Goal: Transaction & Acquisition: Book appointment/travel/reservation

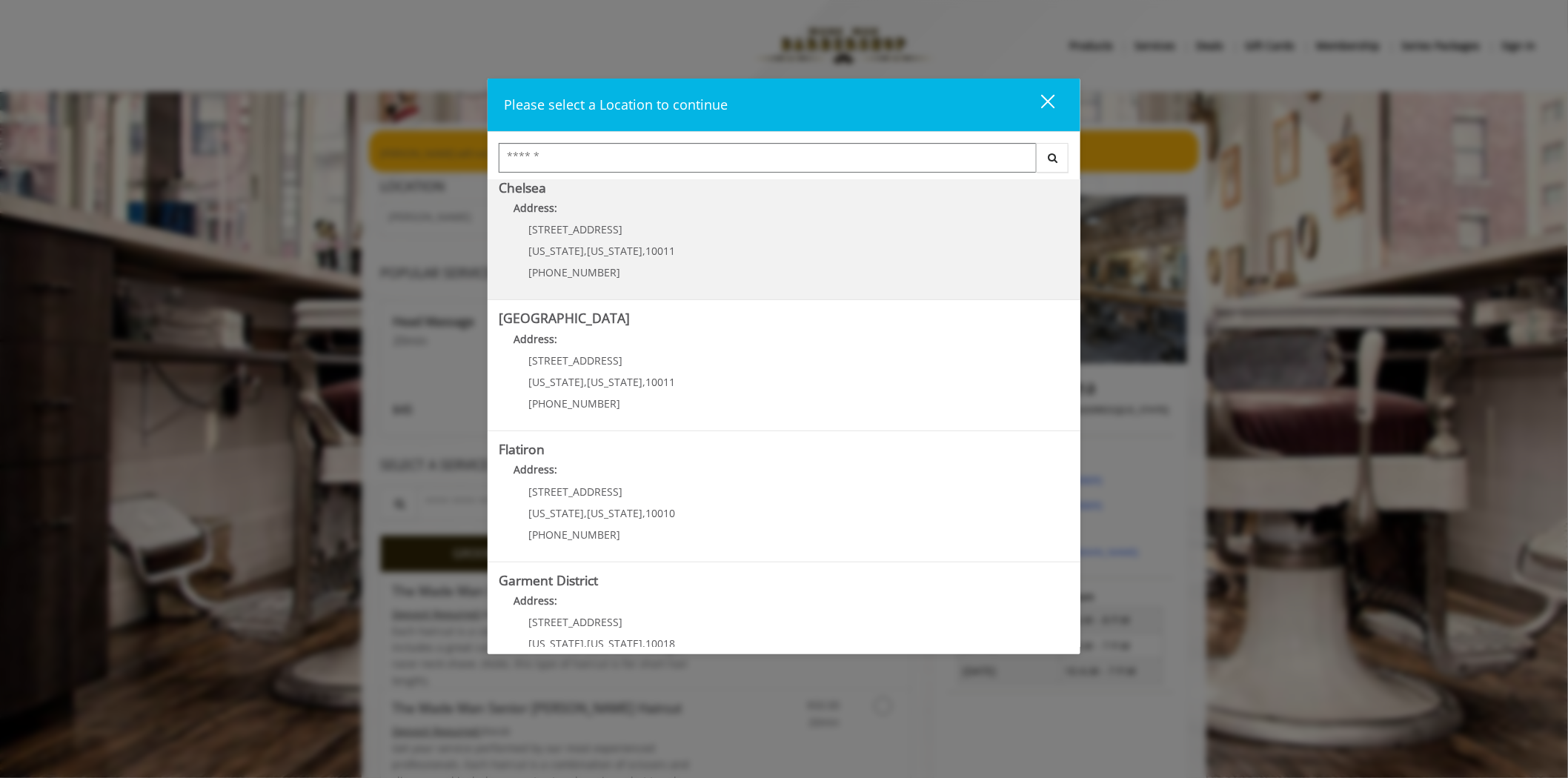
scroll to position [165, 0]
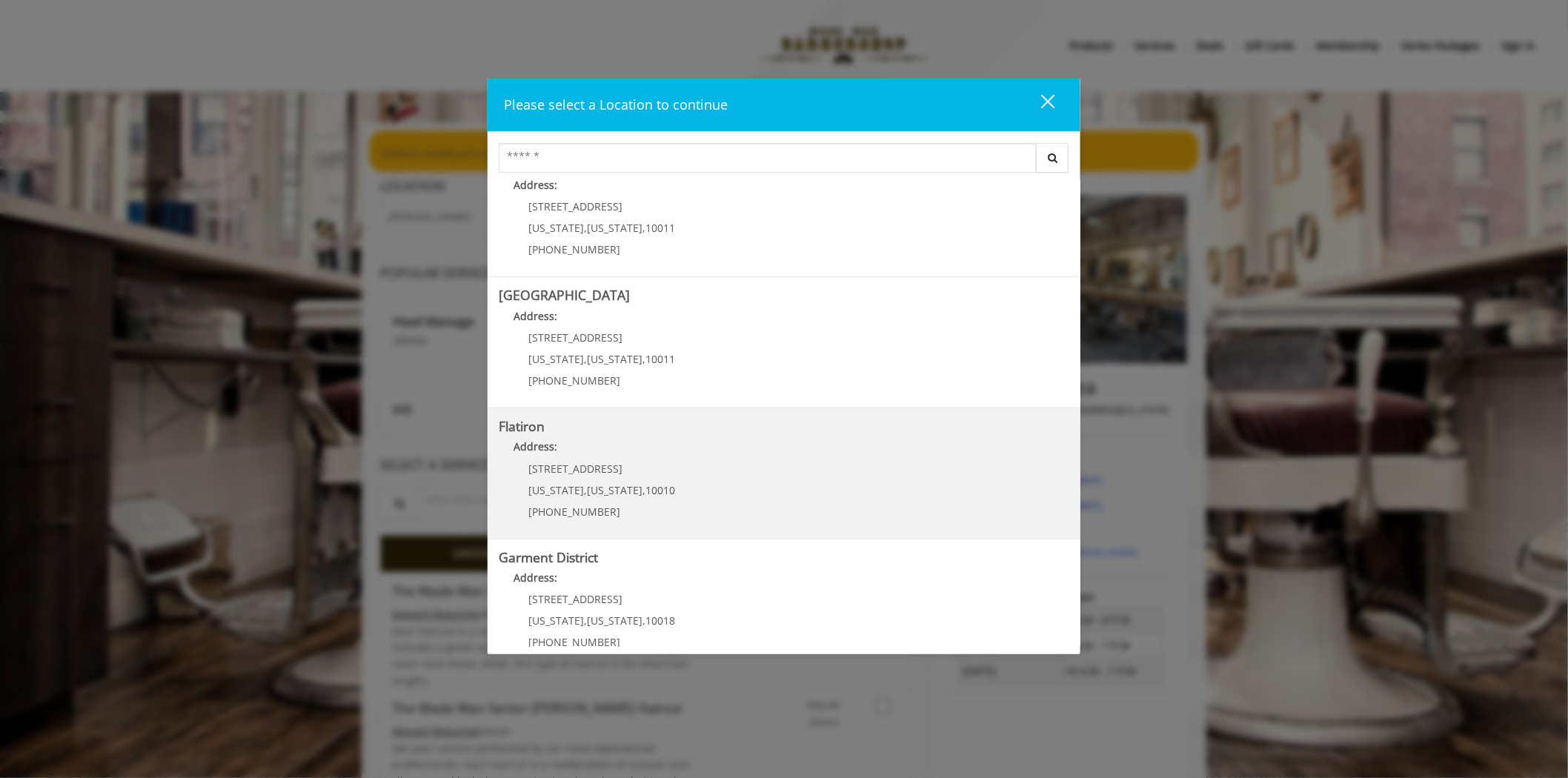
click at [721, 497] on "Flatiron Address: [STREET_ADDRESS][US_STATE][US_STATE] (917) 475-1765" at bounding box center [784, 474] width 570 height 108
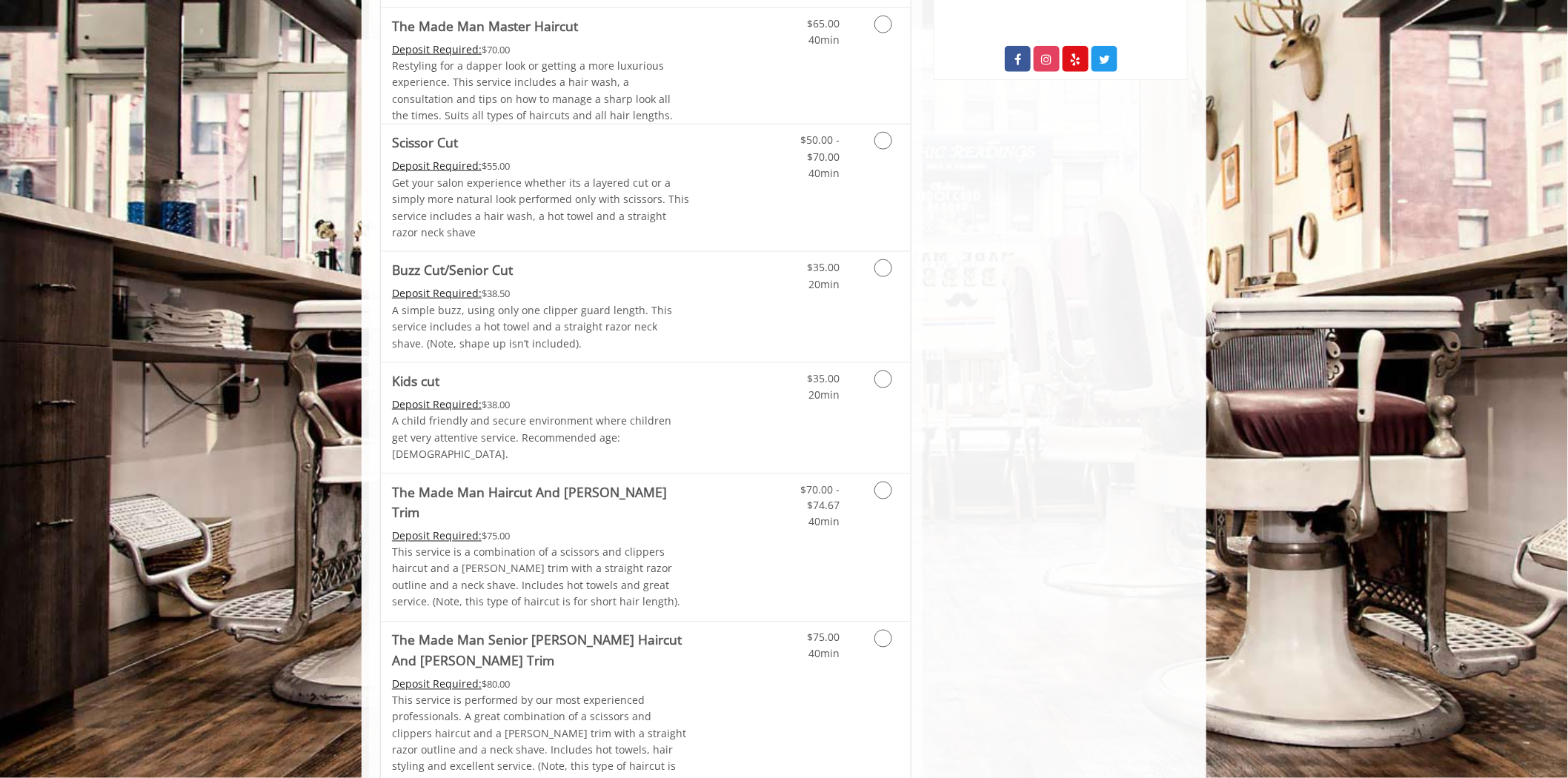
scroll to position [659, 0]
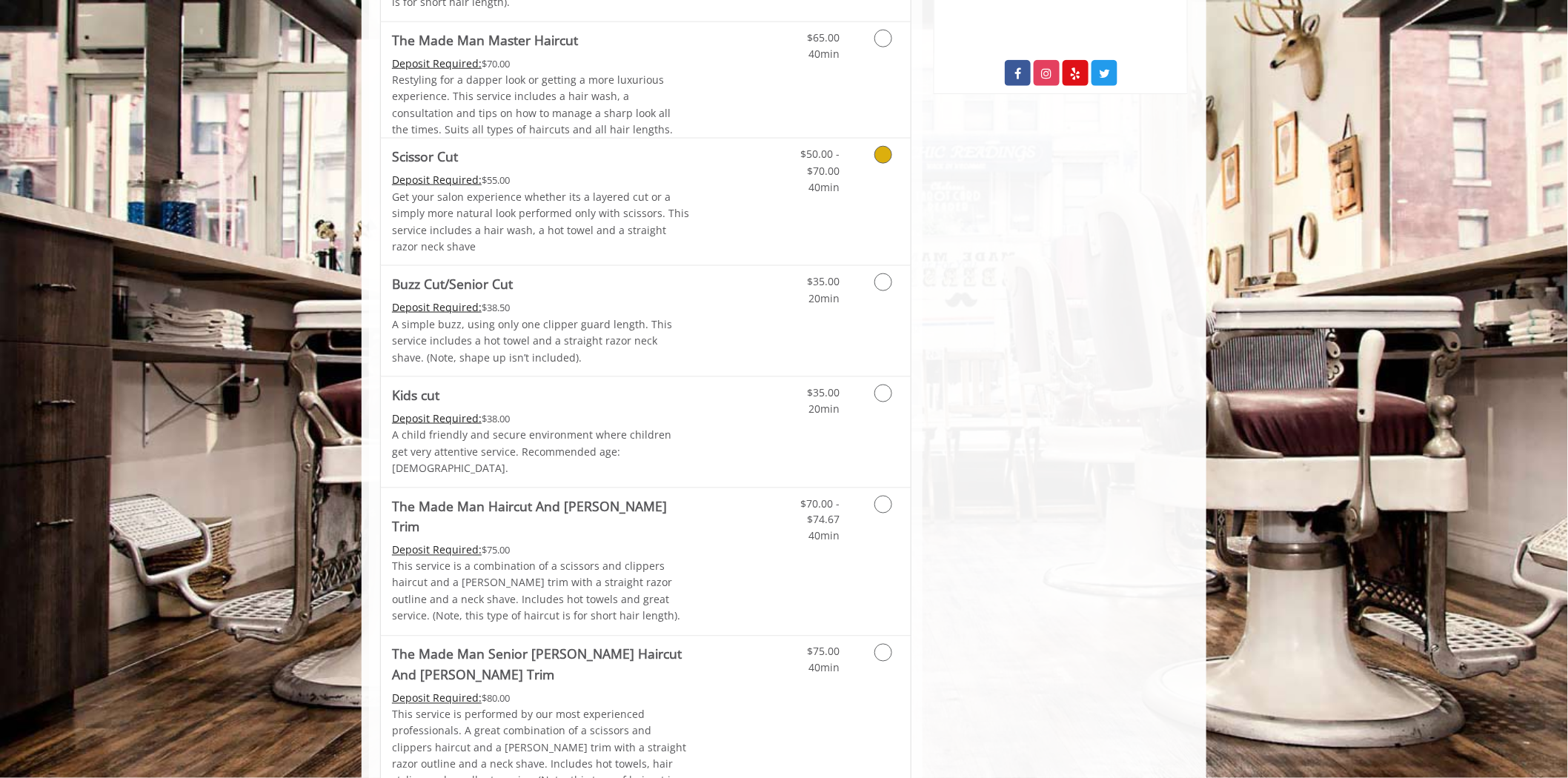
click at [870, 189] on link "Grooming services" at bounding box center [881, 167] width 38 height 57
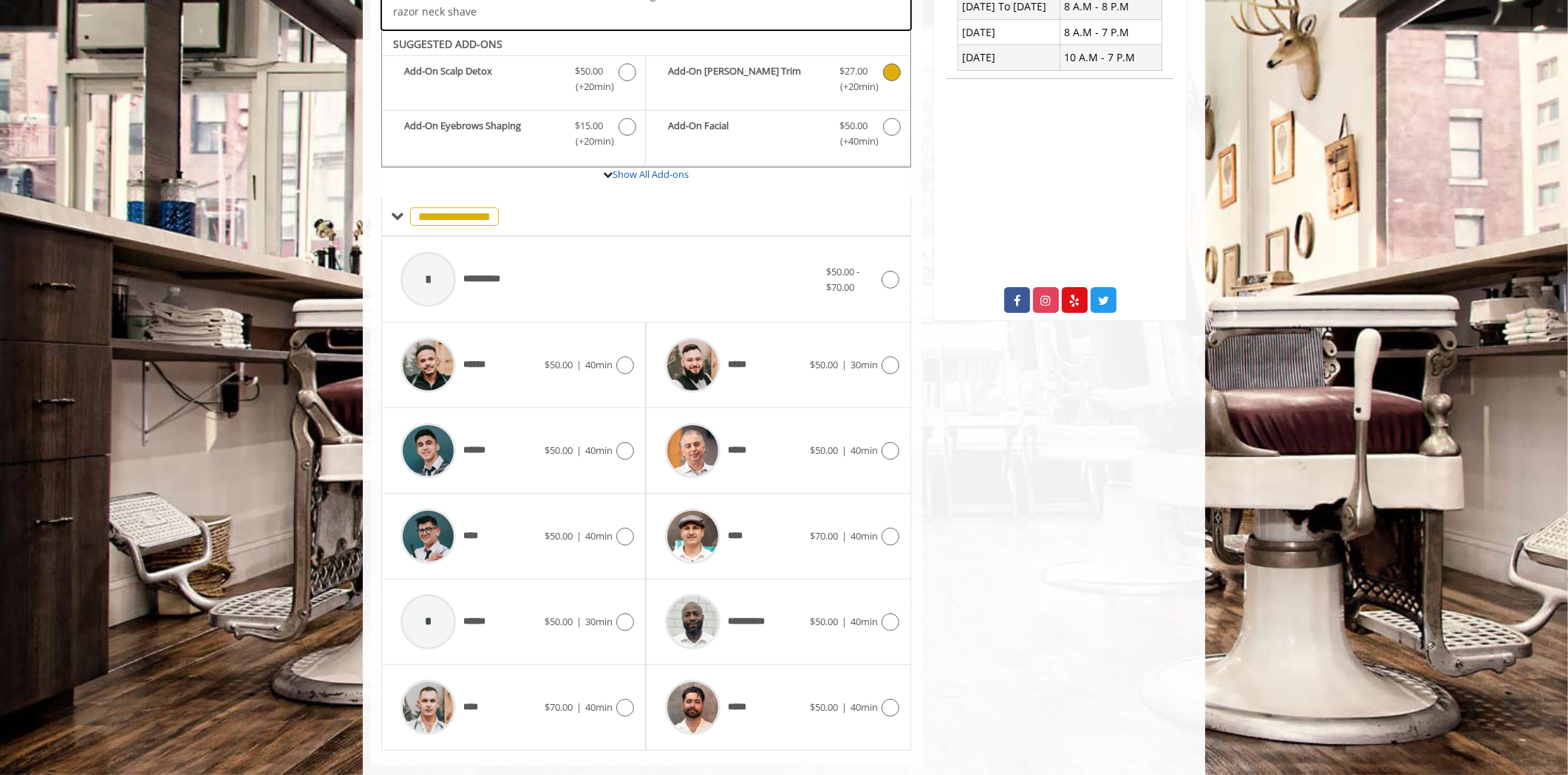
scroll to position [456, 0]
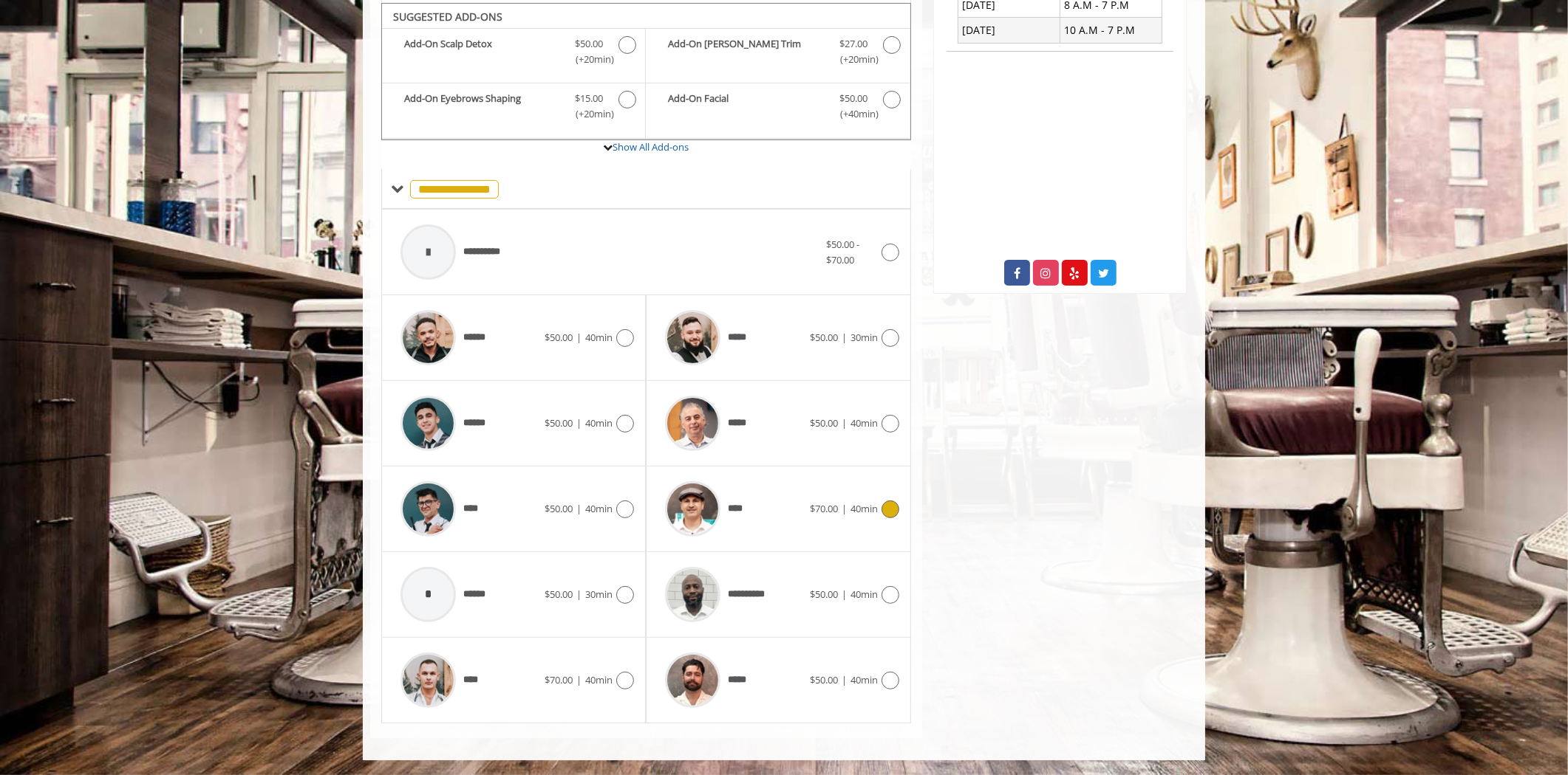
click at [799, 516] on div "****" at bounding box center [733, 509] width 151 height 70
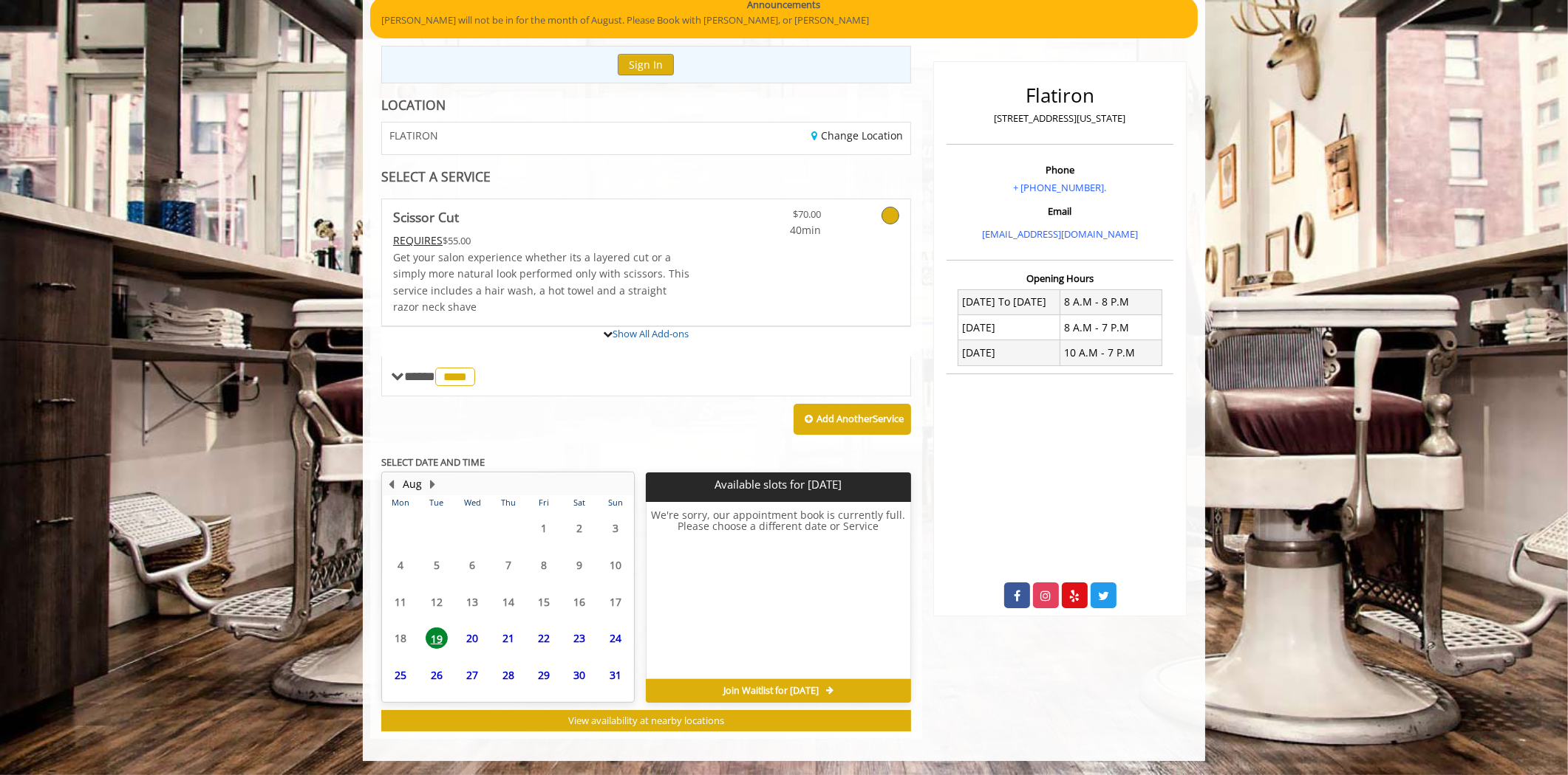
scroll to position [268, 0]
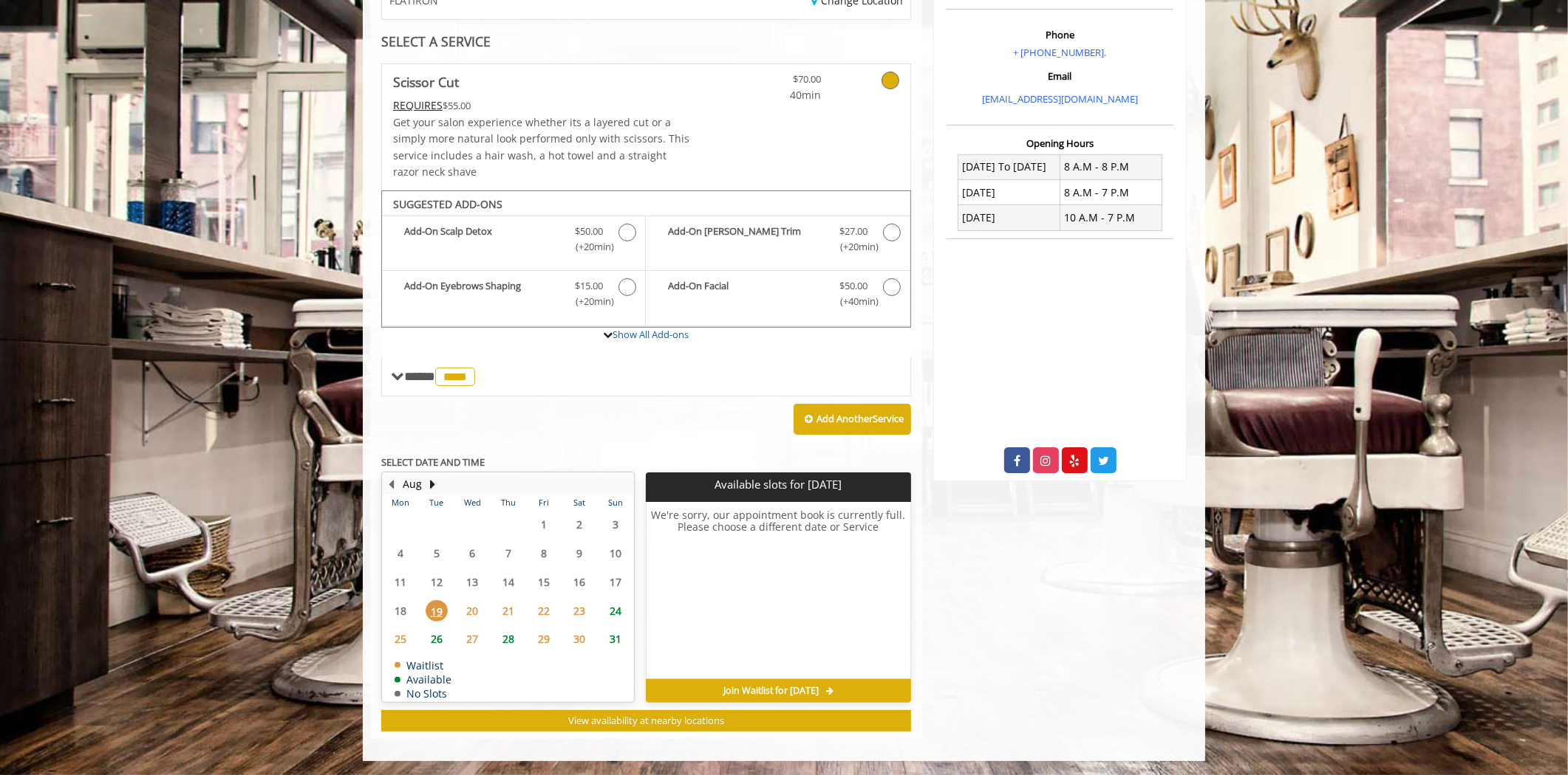
click at [464, 607] on span "20" at bounding box center [471, 611] width 22 height 22
click at [619, 614] on span "24" at bounding box center [615, 611] width 22 height 22
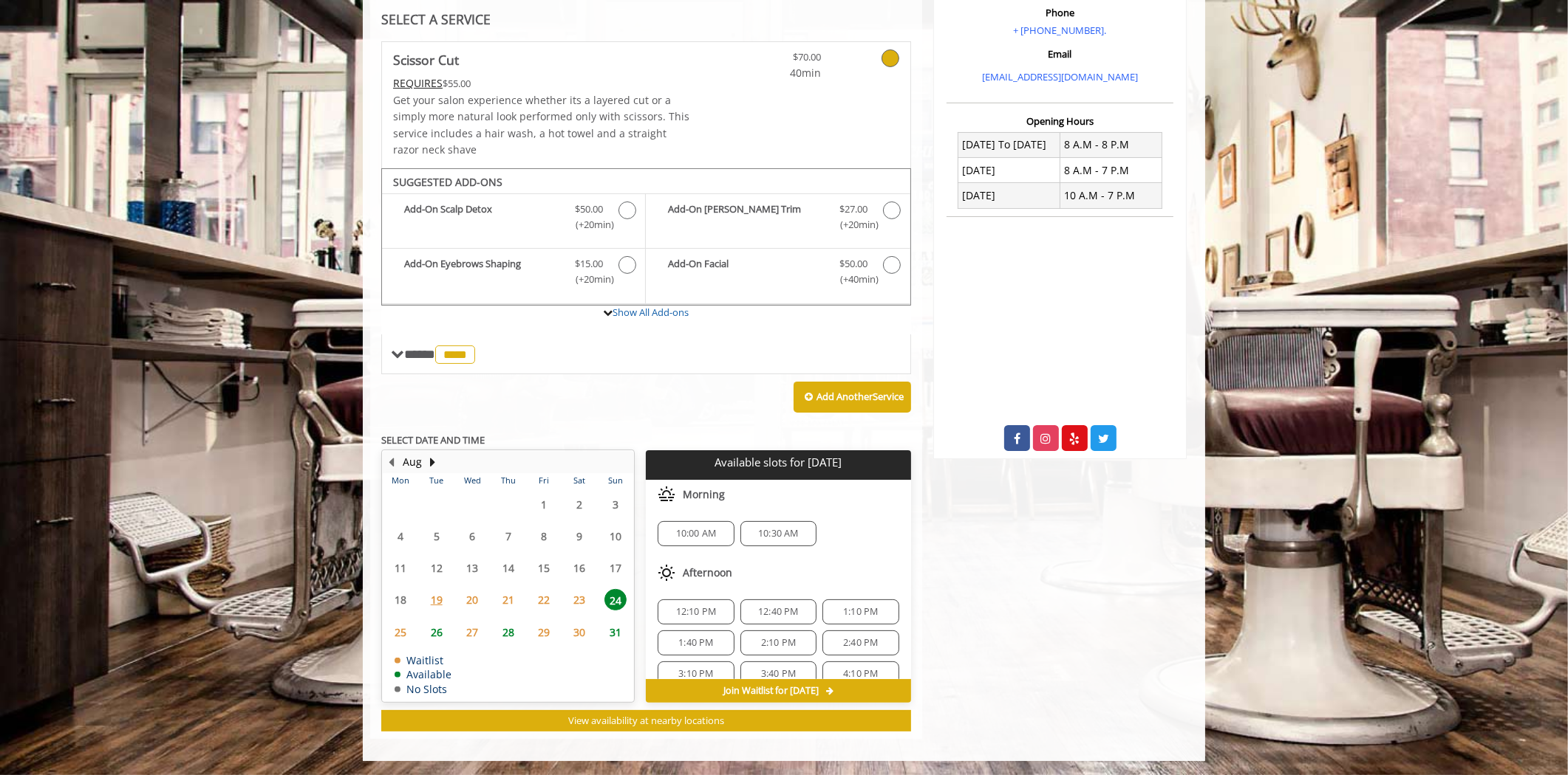
click at [431, 629] on span "26" at bounding box center [436, 632] width 22 height 22
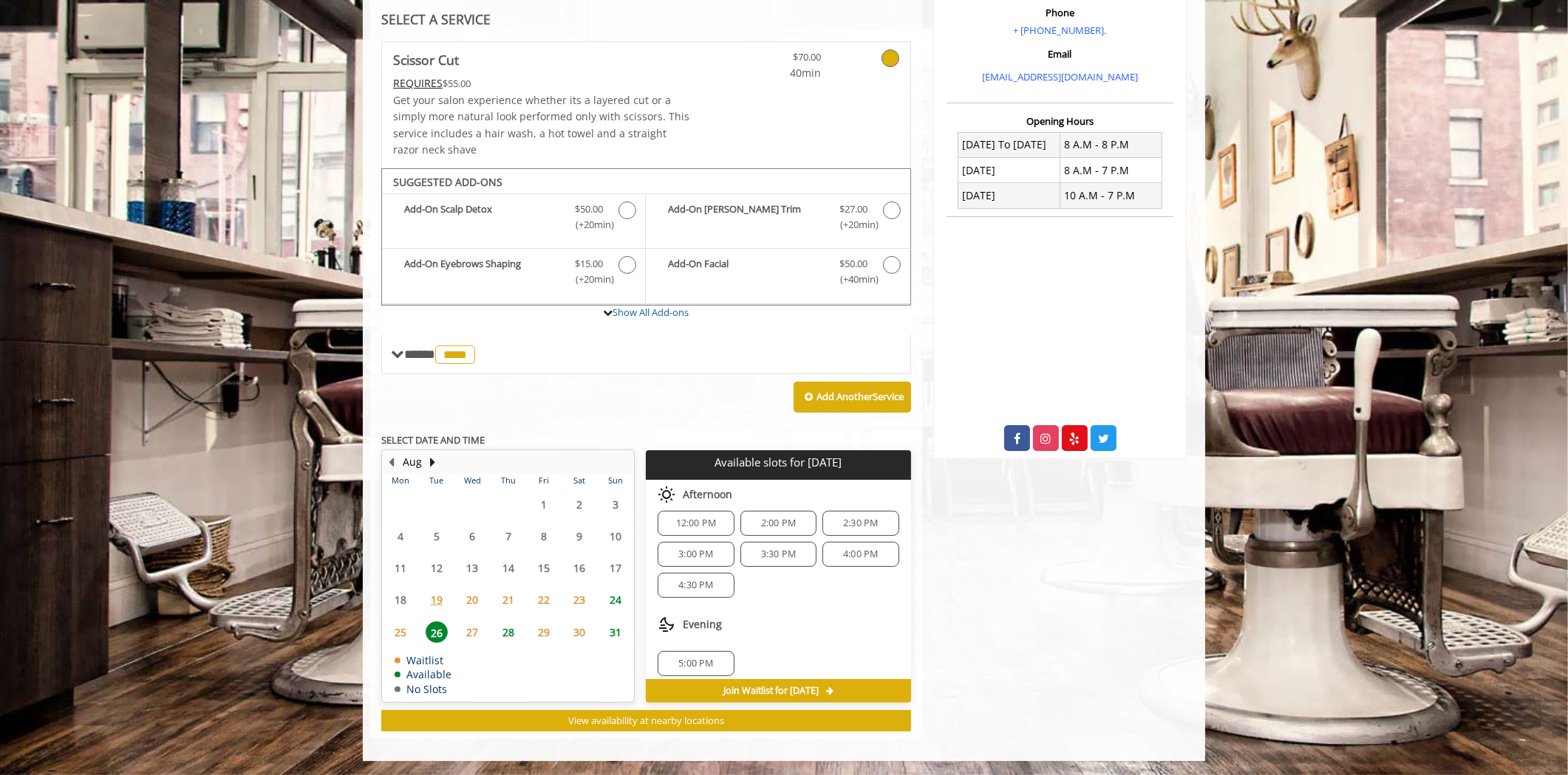
scroll to position [98, 0]
click at [721, 655] on span "5:00 PM" at bounding box center [695, 655] width 62 height 12
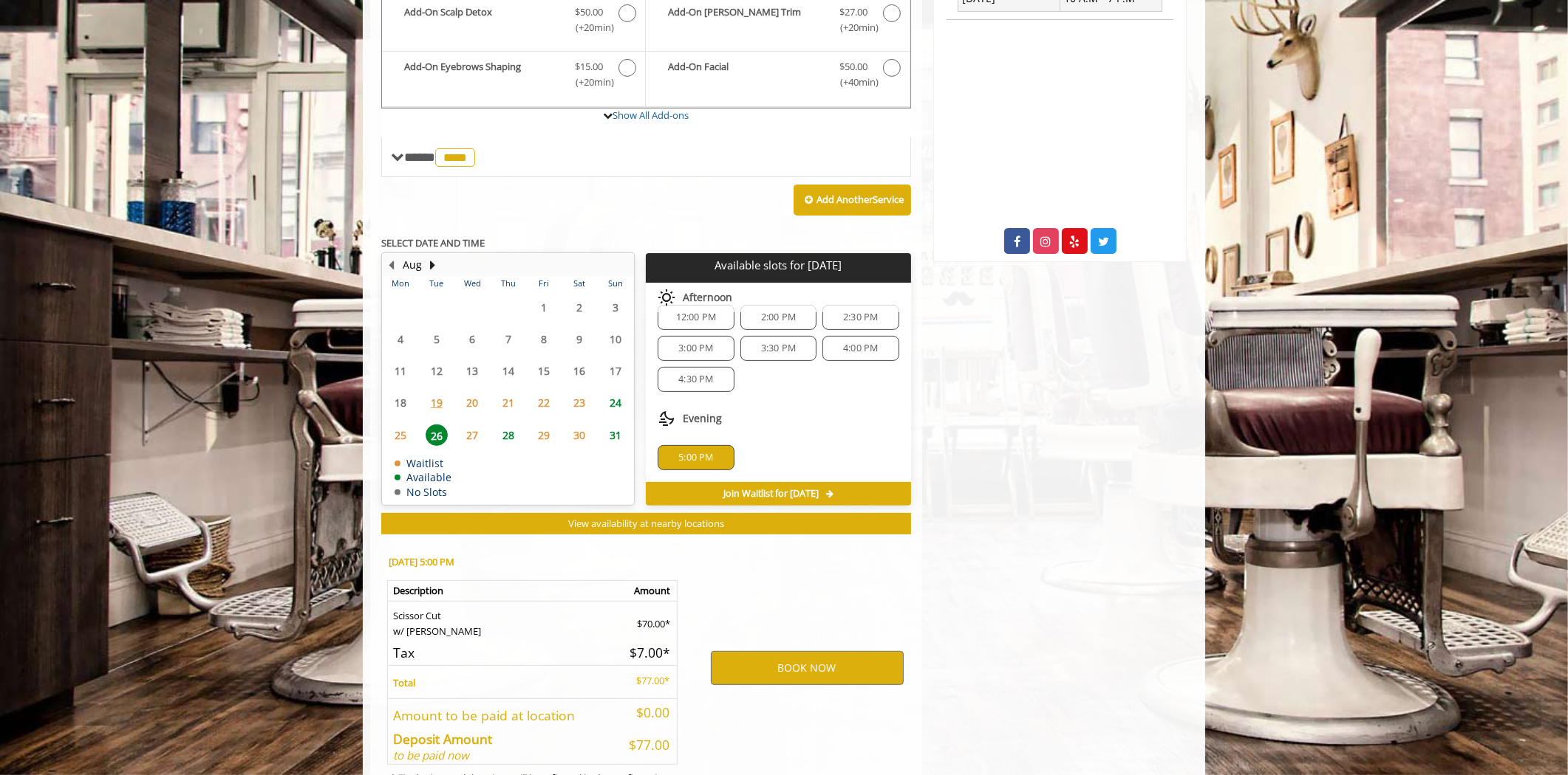
scroll to position [558, 0]
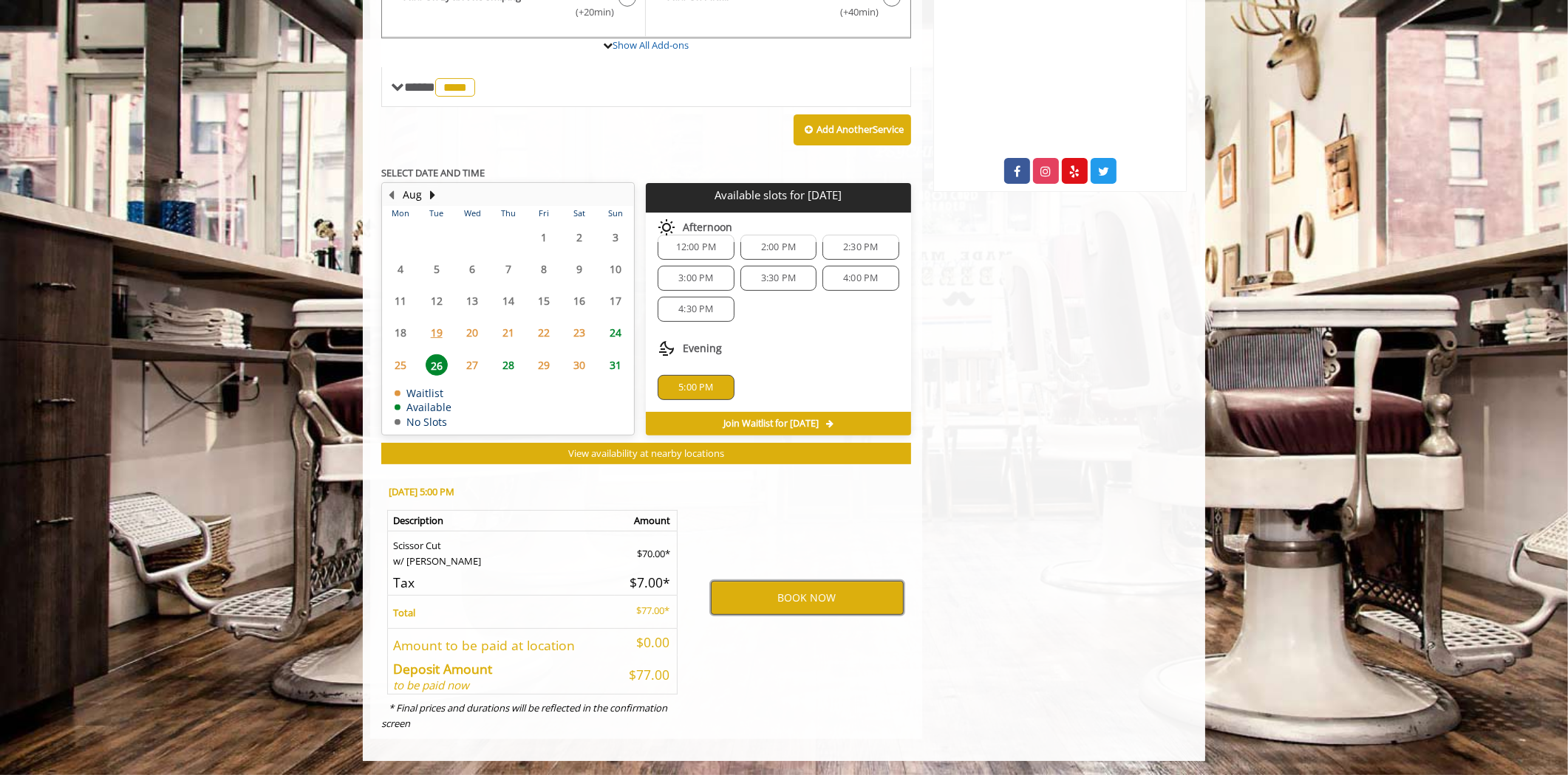
click at [739, 591] on button "BOOK NOW" at bounding box center [807, 598] width 193 height 34
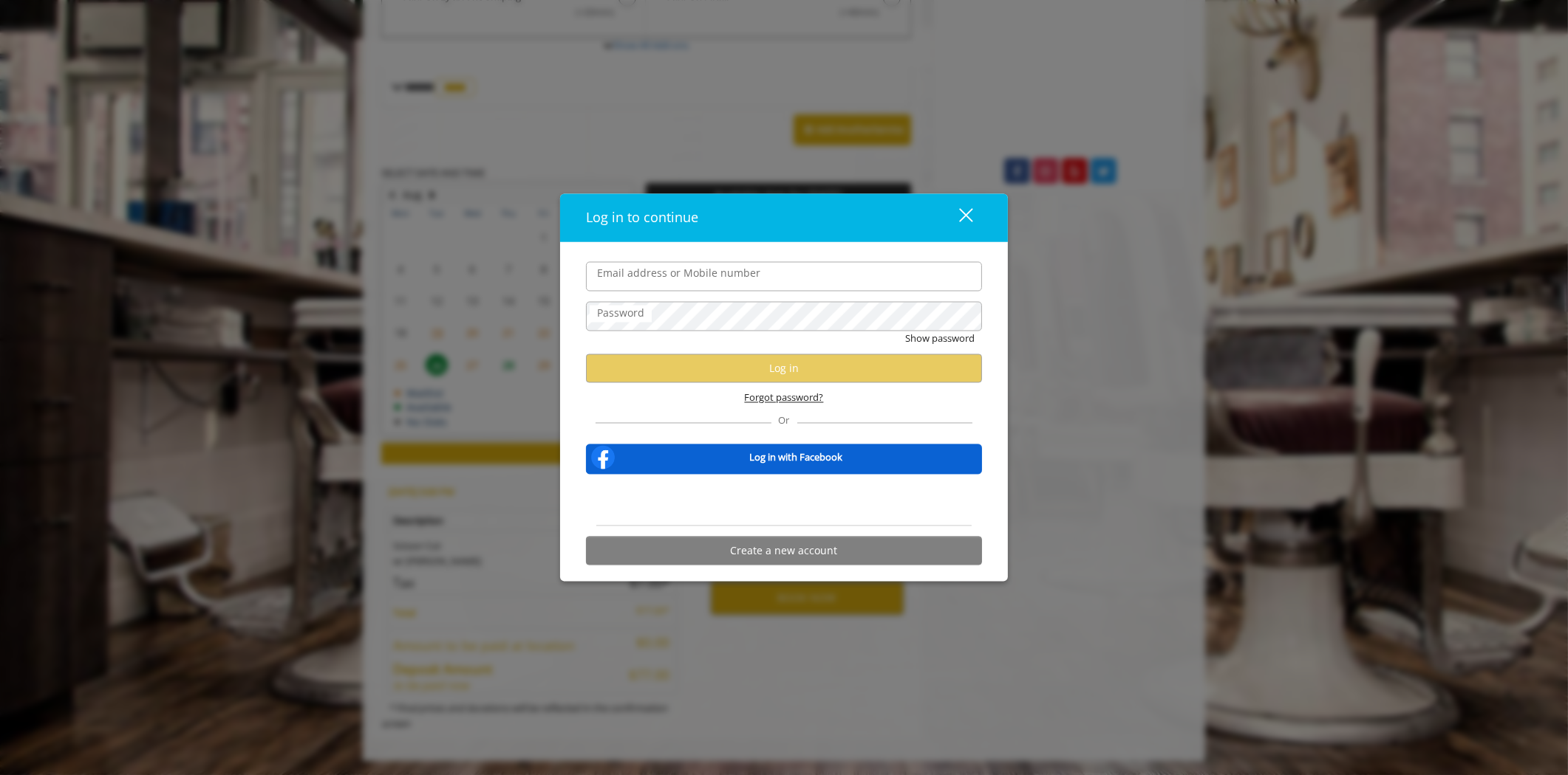
type input "**********"
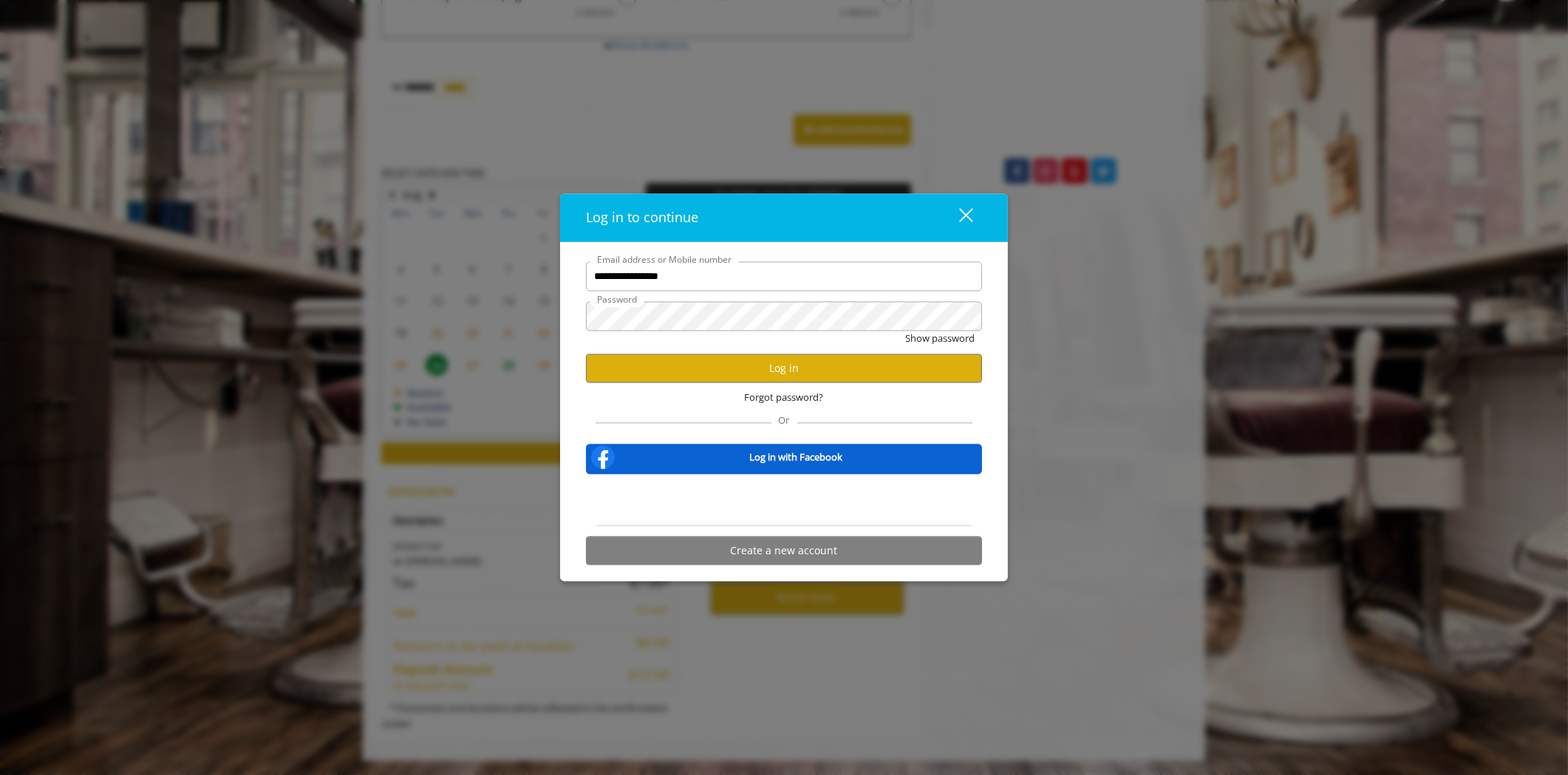
scroll to position [0, 0]
click at [735, 375] on button "Log in" at bounding box center [783, 368] width 396 height 29
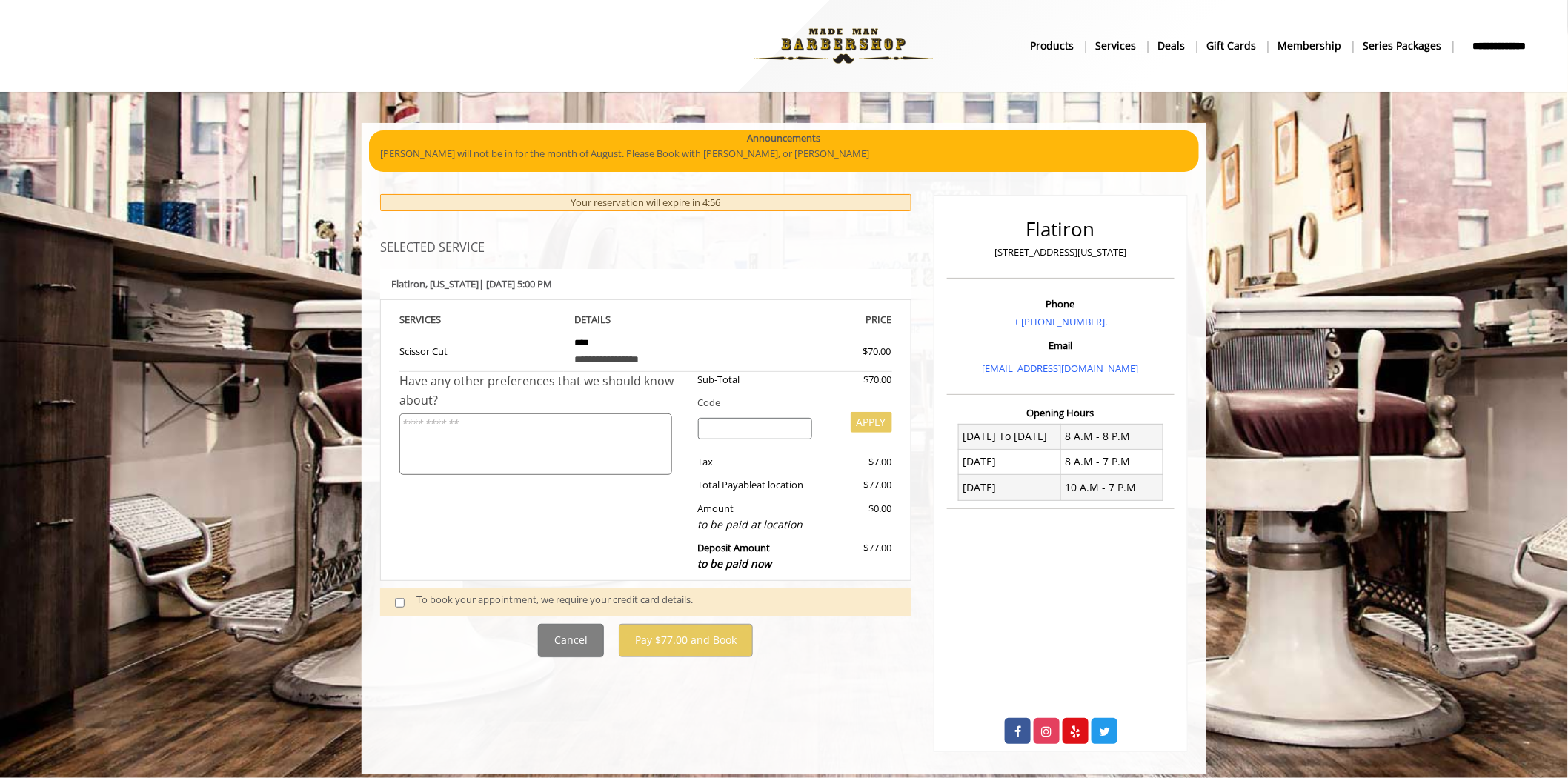
click at [393, 604] on span at bounding box center [406, 602] width 44 height 20
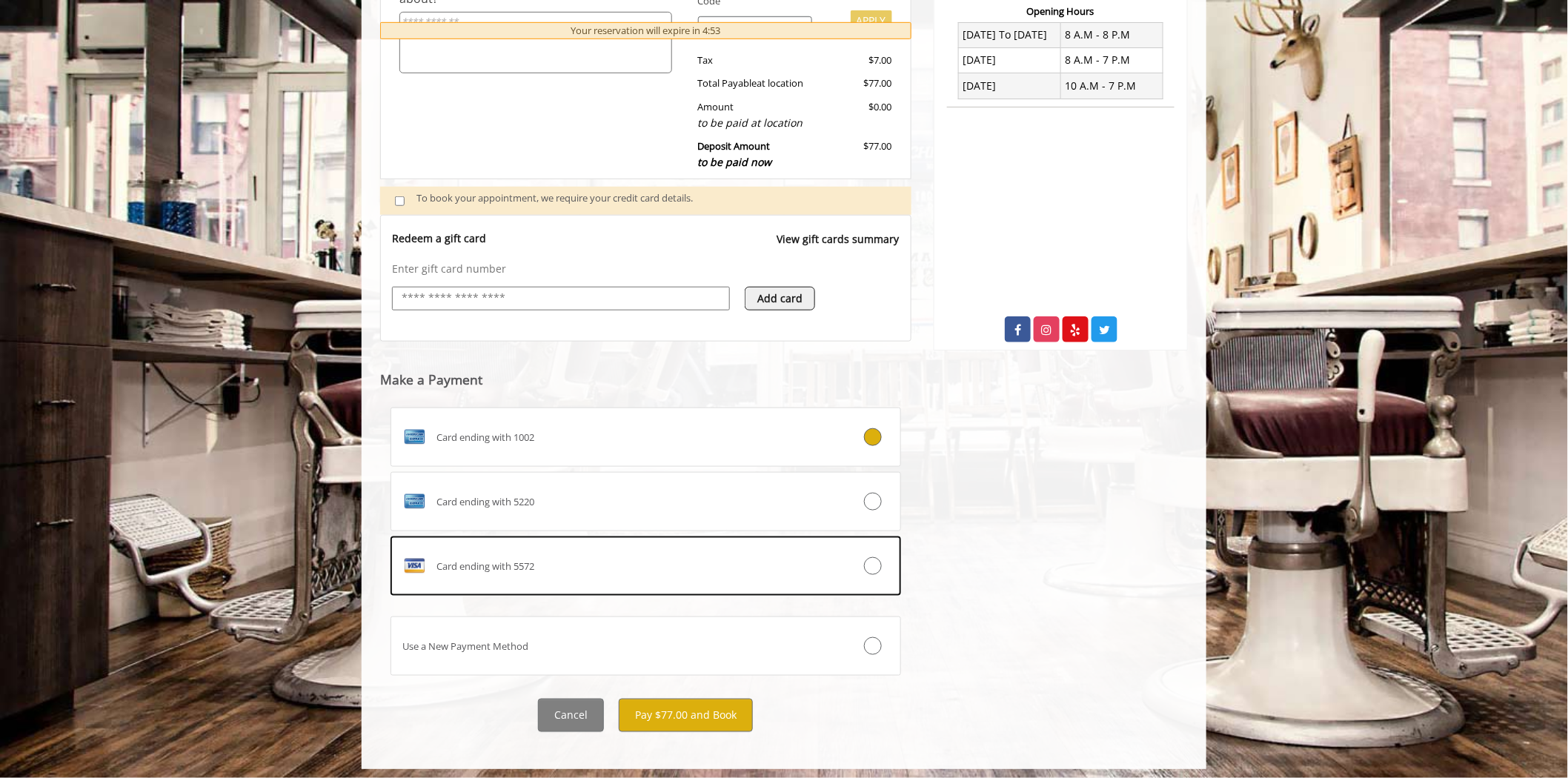
scroll to position [407, 0]
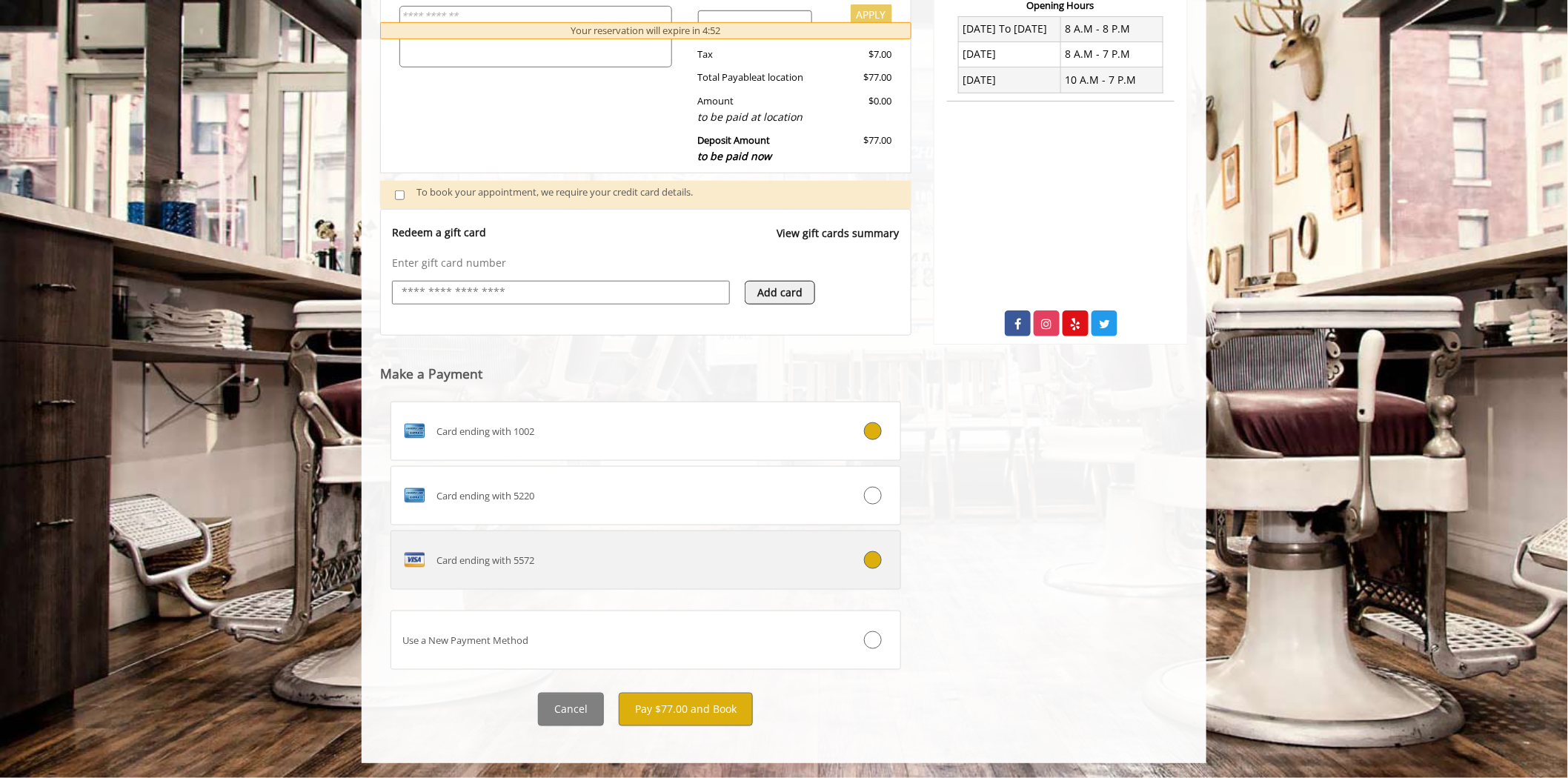
click at [784, 552] on div "Card ending with 5572" at bounding box center [603, 560] width 424 height 24
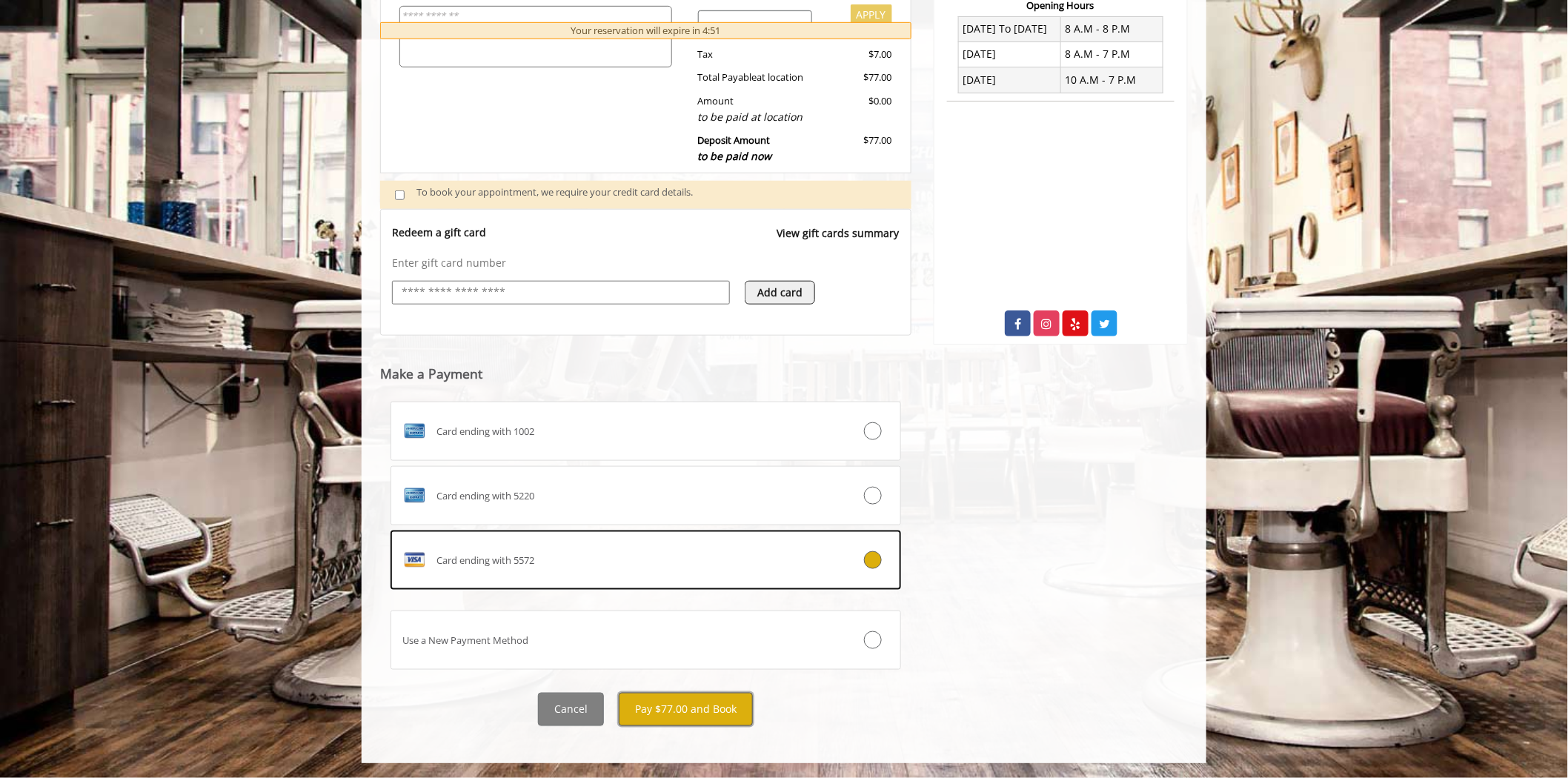
click at [679, 706] on button "Pay $77.00 and Book" at bounding box center [686, 709] width 135 height 33
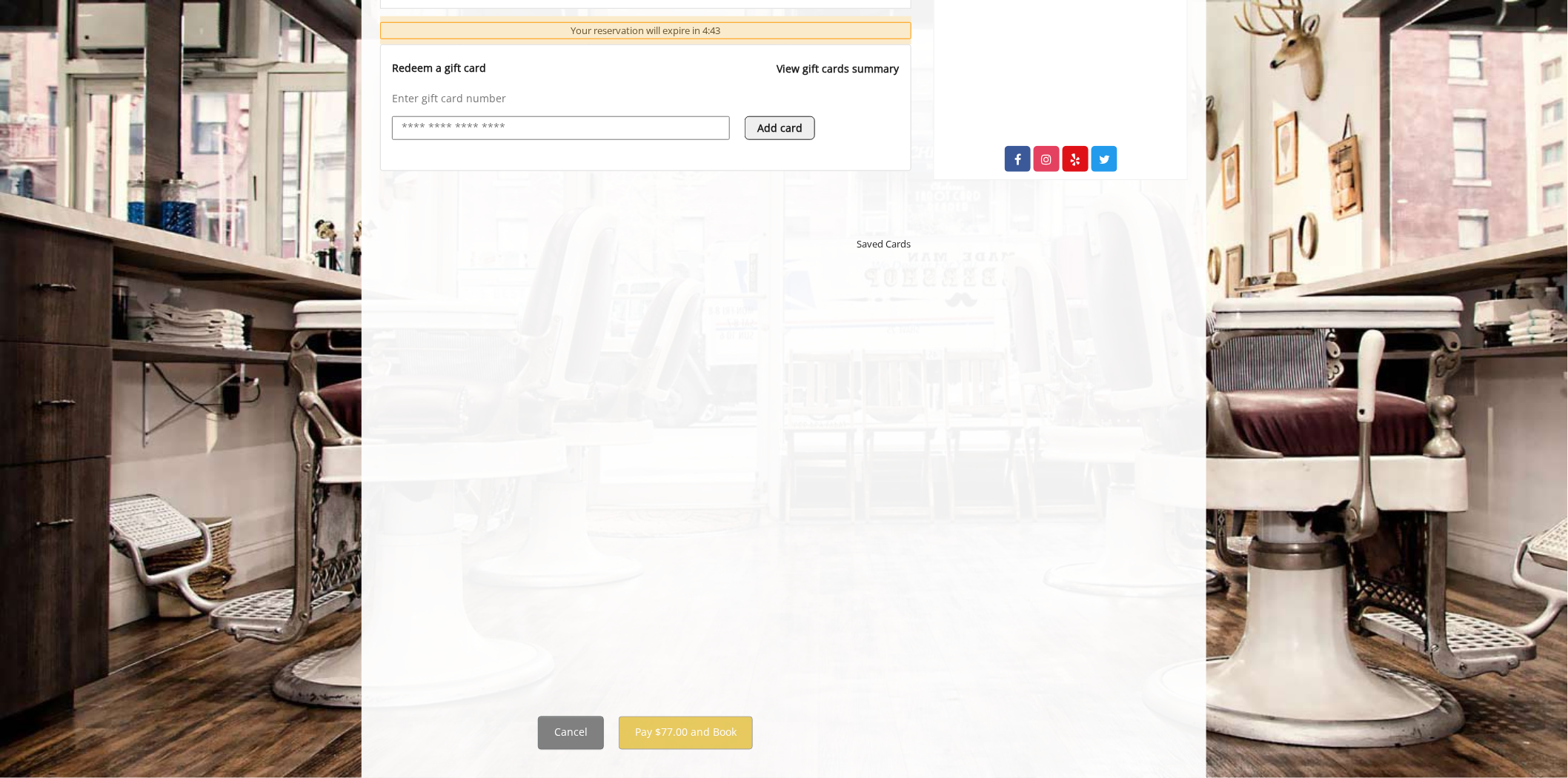
scroll to position [596, 0]
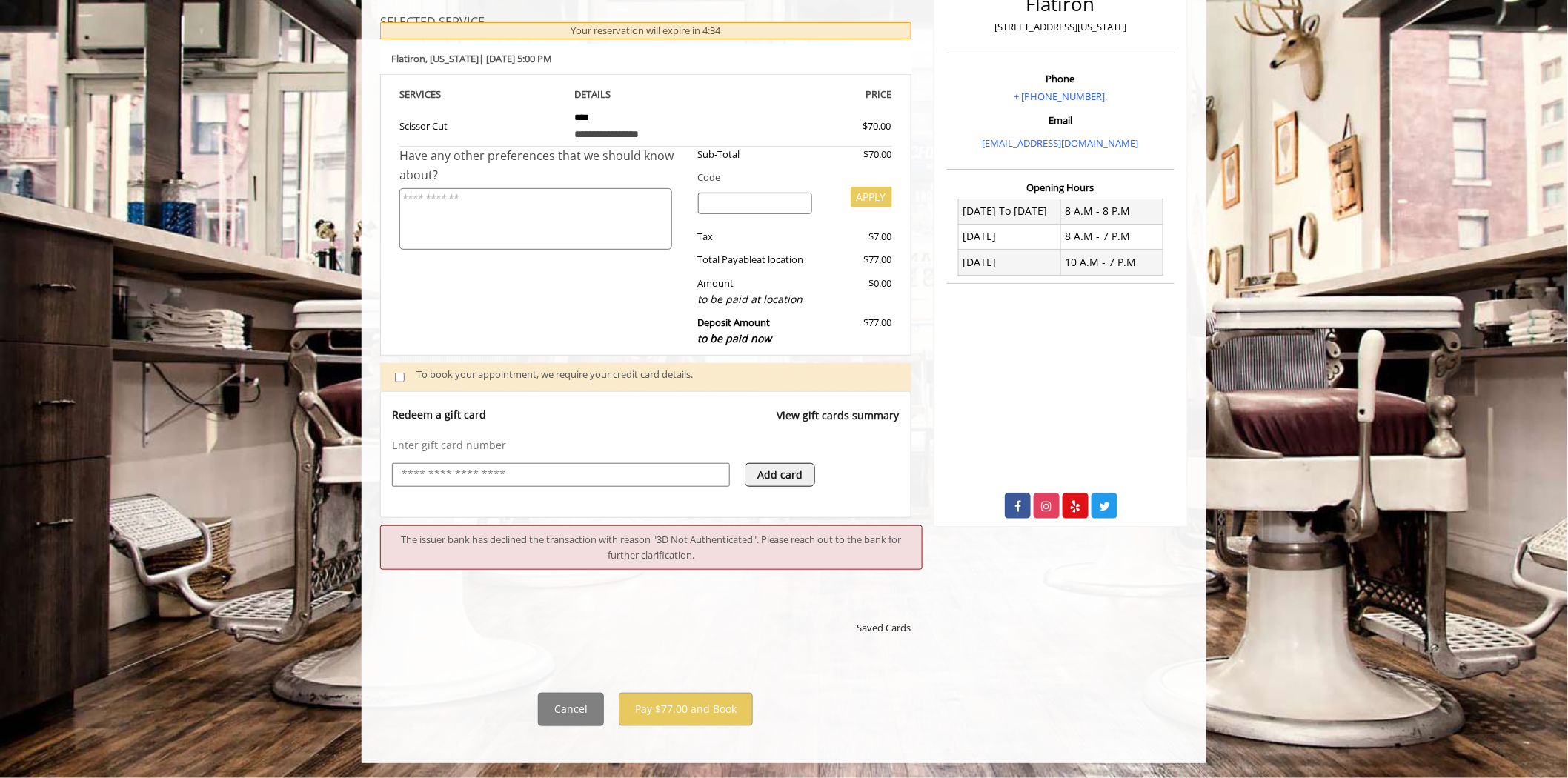
click at [499, 473] on input "text" at bounding box center [560, 475] width 321 height 18
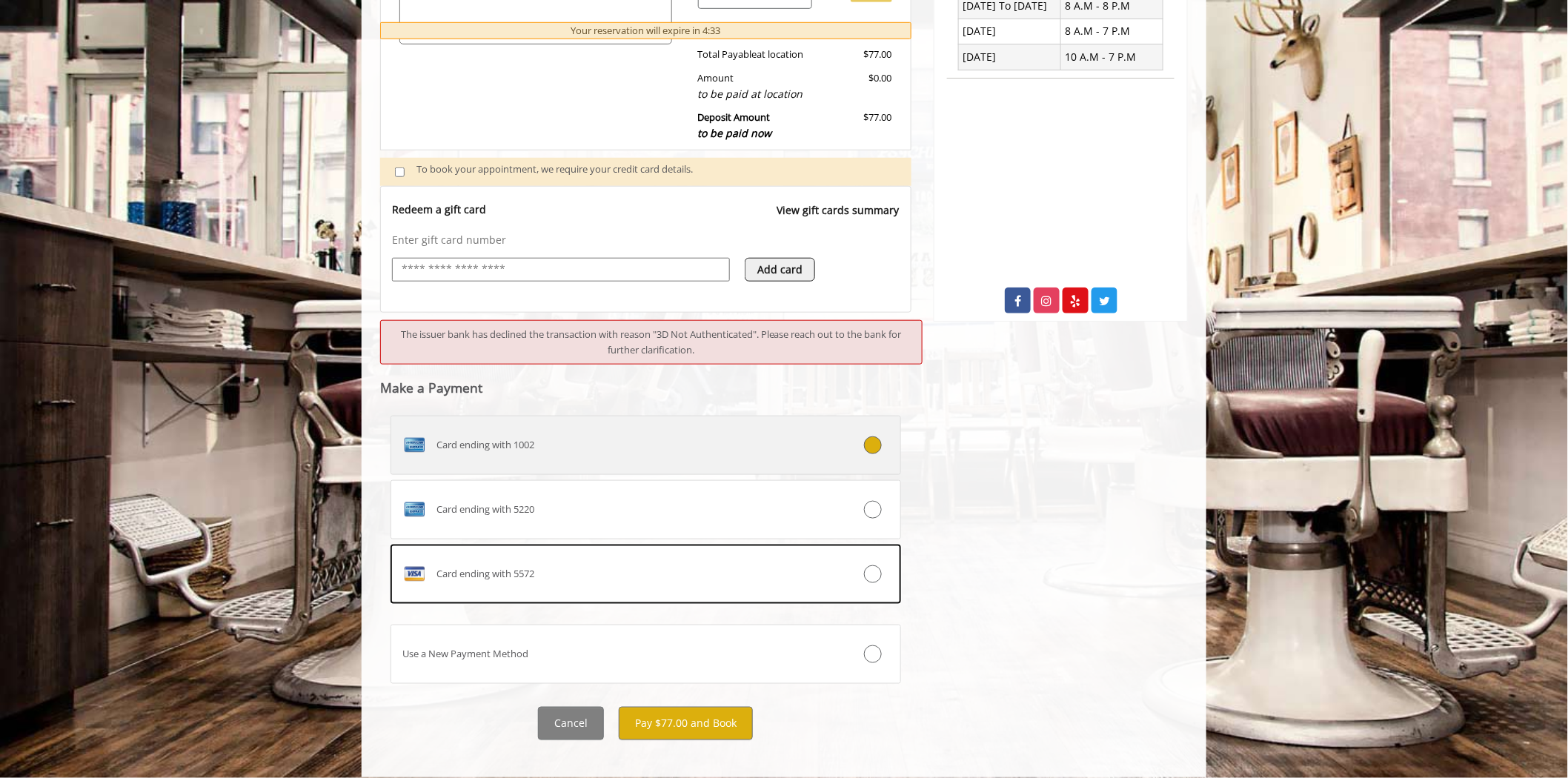
scroll to position [444, 0]
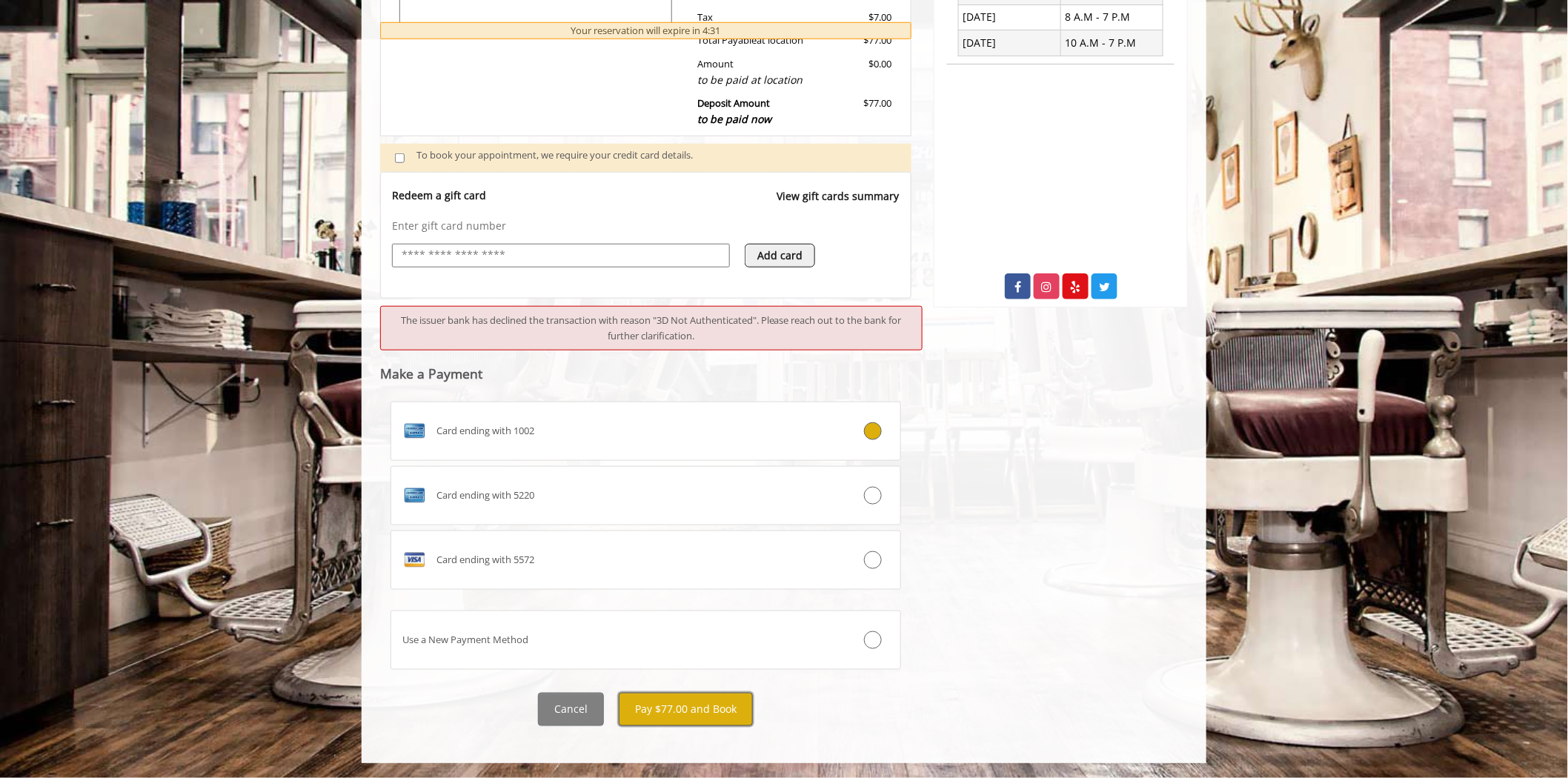
click at [683, 713] on button "Pay $77.00 and Book" at bounding box center [686, 709] width 135 height 33
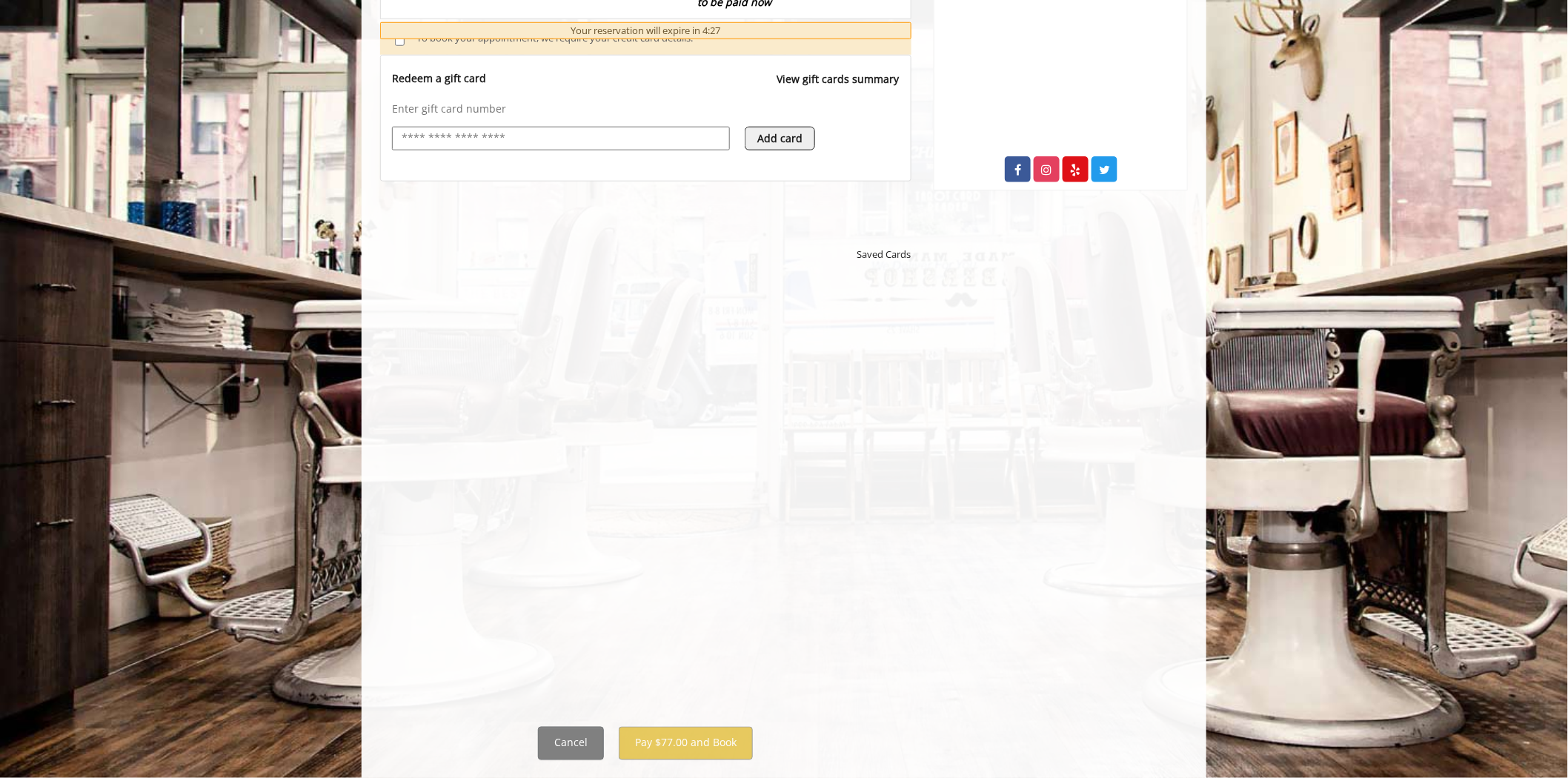
scroll to position [596, 0]
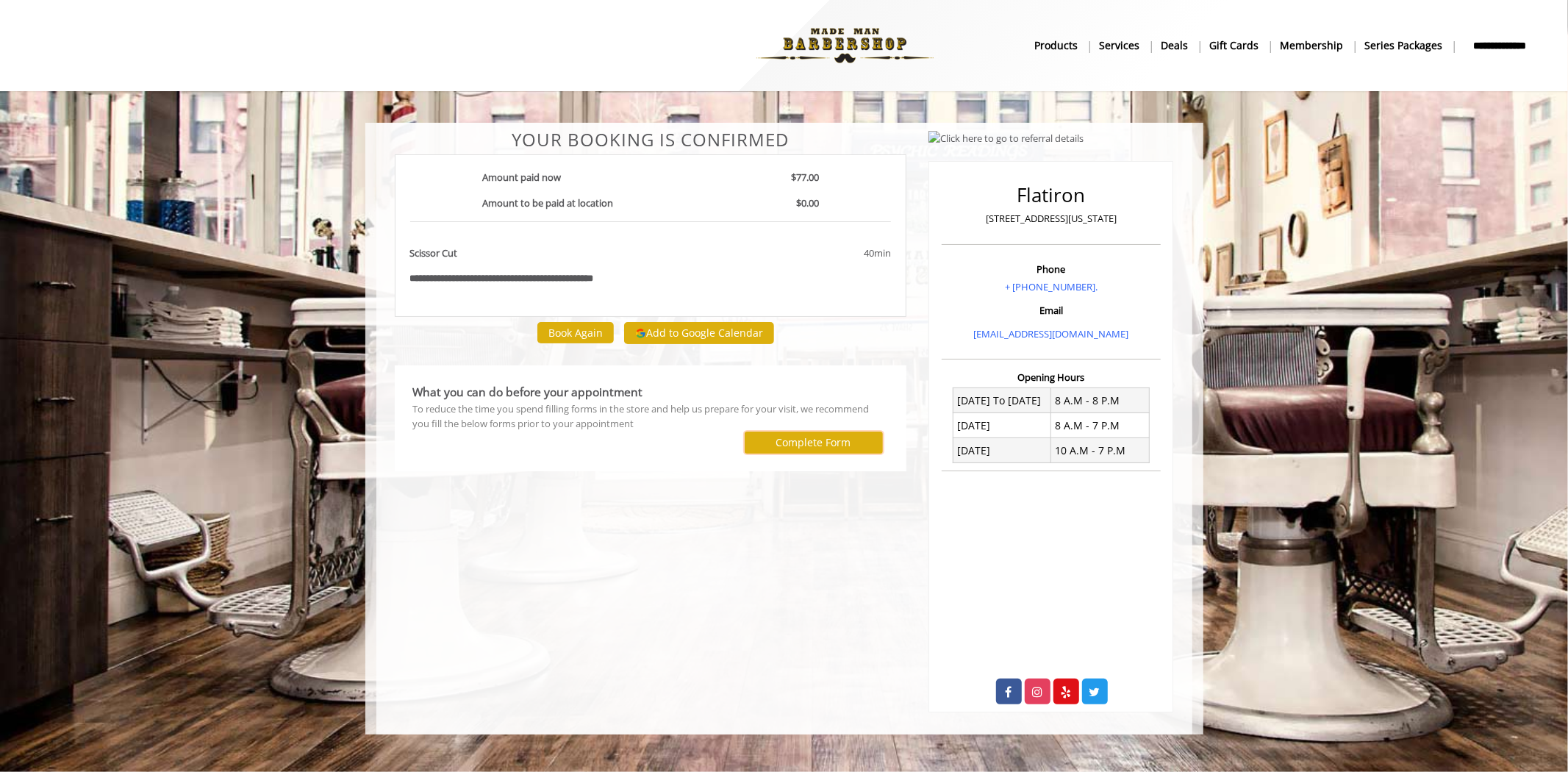
click at [788, 437] on label "Complete Form" at bounding box center [814, 443] width 75 height 12
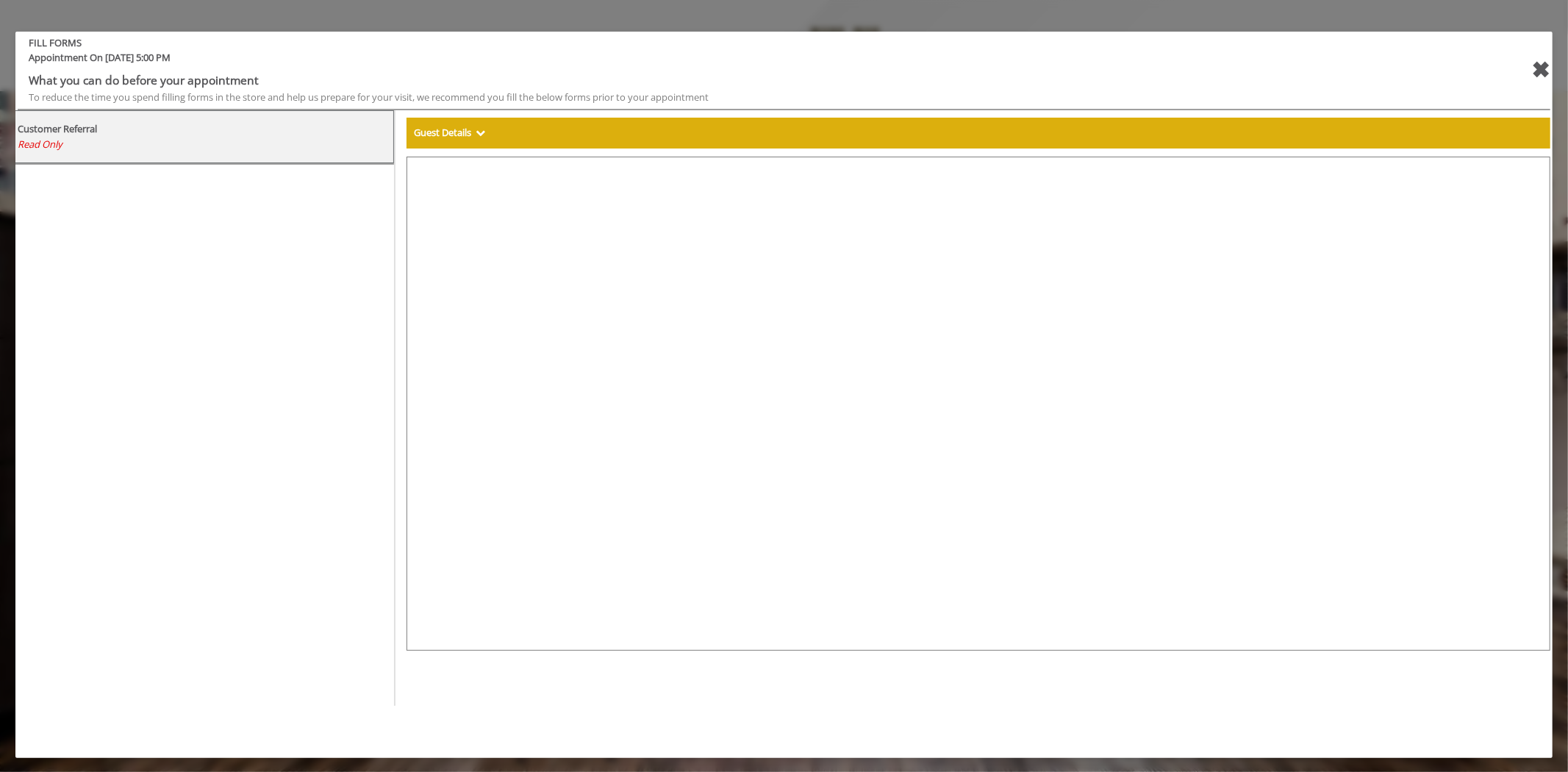
select select "***"
